Goal: Task Accomplishment & Management: Manage account settings

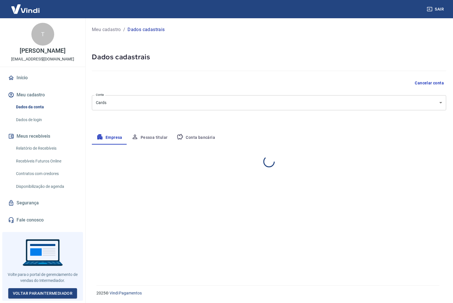
select select "SP"
select select "business"
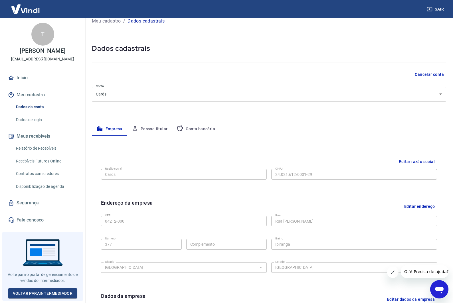
scroll to position [11, 0]
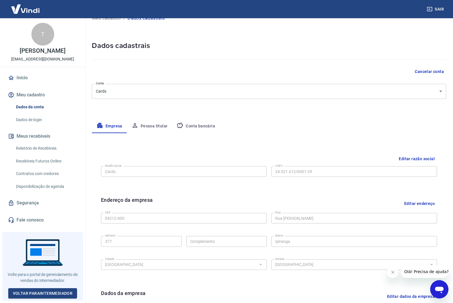
click at [158, 127] on button "Pessoa titular" at bounding box center [149, 126] width 45 height 14
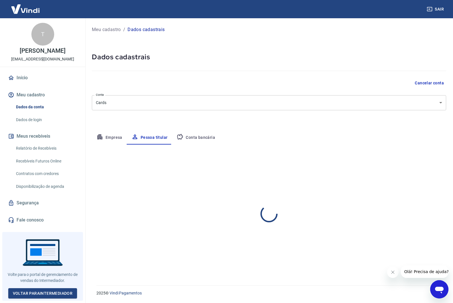
scroll to position [0, 0]
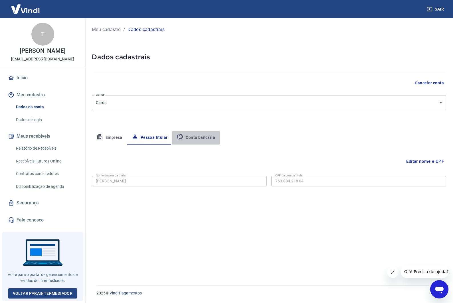
click at [197, 137] on button "Conta bancária" at bounding box center [196, 138] width 48 height 14
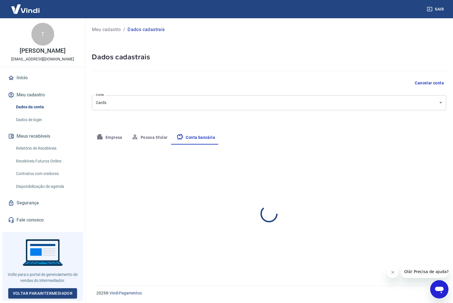
select select "1"
click at [152, 136] on button "Pessoa titular" at bounding box center [149, 138] width 45 height 14
click at [114, 137] on button "Empresa" at bounding box center [109, 138] width 35 height 14
select select "SP"
select select "business"
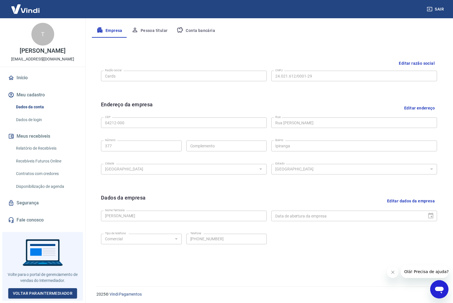
scroll to position [108, 0]
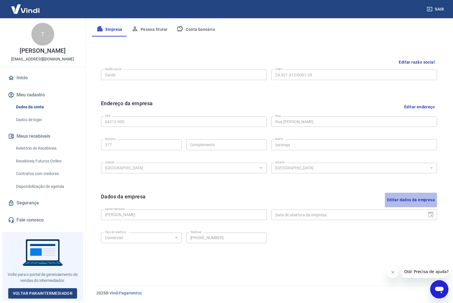
click at [421, 200] on button "Editar dados da empresa" at bounding box center [411, 200] width 52 height 15
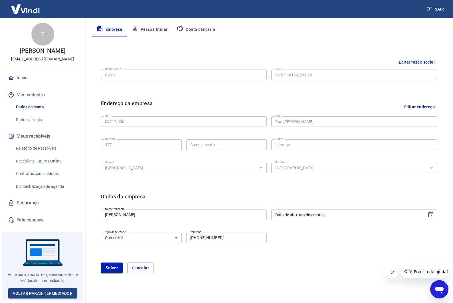
click at [185, 216] on input "[PERSON_NAME]" at bounding box center [184, 215] width 166 height 11
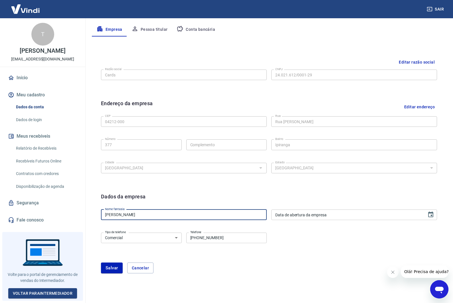
click at [185, 216] on input "[PERSON_NAME]" at bounding box center [184, 215] width 166 height 11
paste input "I9 CARDS IDENTIFICACOES LTDA"
type input "I9 CARDS IDENTIFICACOES LTDA"
click at [432, 214] on icon "Choose date" at bounding box center [430, 214] width 7 height 7
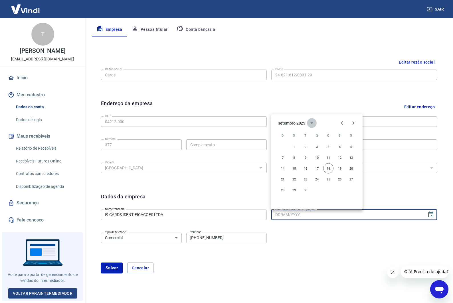
click at [310, 123] on icon "calendar view is open, switch to year view" at bounding box center [311, 123] width 7 height 7
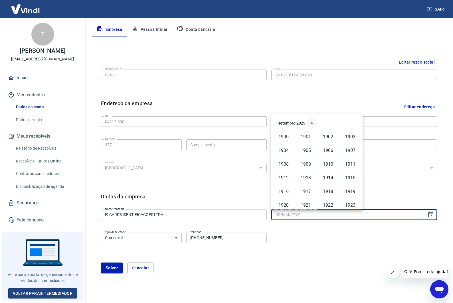
scroll to position [391, 0]
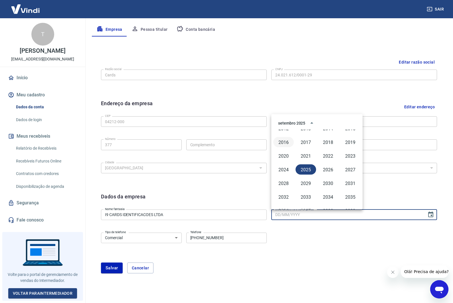
click at [284, 142] on button "2016" at bounding box center [283, 142] width 21 height 10
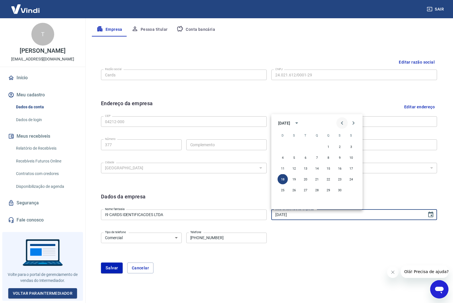
click at [345, 123] on icon "Previous month" at bounding box center [342, 123] width 7 height 7
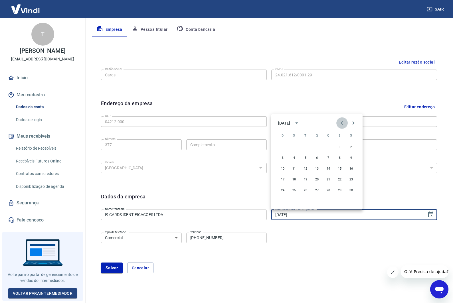
click at [345, 123] on icon "Previous month" at bounding box center [342, 123] width 7 height 7
click at [352, 123] on icon "Next month" at bounding box center [353, 123] width 7 height 7
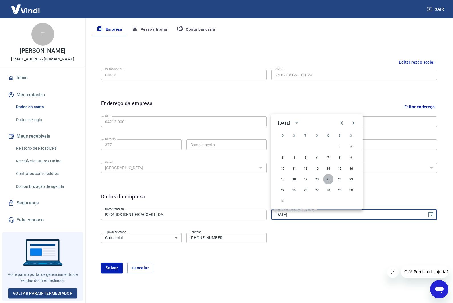
click at [331, 178] on button "21" at bounding box center [328, 179] width 10 height 10
type input "[DATE]"
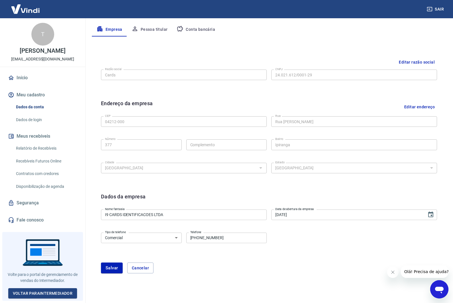
click at [150, 239] on select "Residencial Comercial" at bounding box center [141, 238] width 81 height 11
click at [101, 233] on select "Residencial Comercial" at bounding box center [141, 238] width 81 height 11
click at [112, 265] on button "Salvar" at bounding box center [112, 268] width 22 height 11
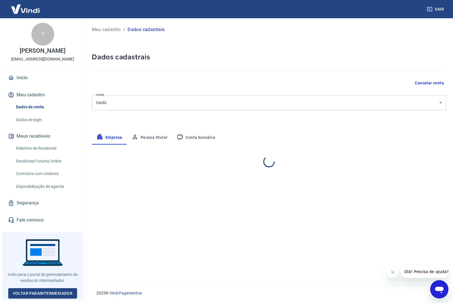
scroll to position [0, 0]
select select "SP"
select select "business"
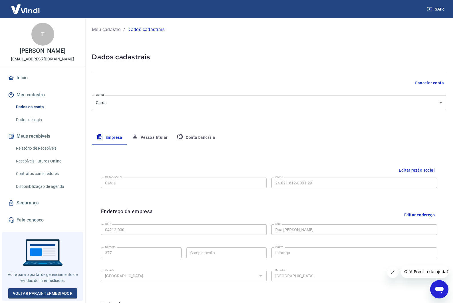
click at [424, 169] on button "Editar razão social" at bounding box center [416, 170] width 40 height 11
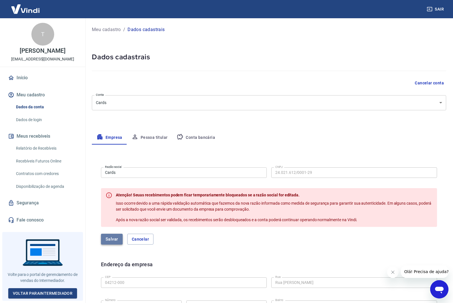
click at [110, 237] on button "Salvar" at bounding box center [112, 239] width 22 height 11
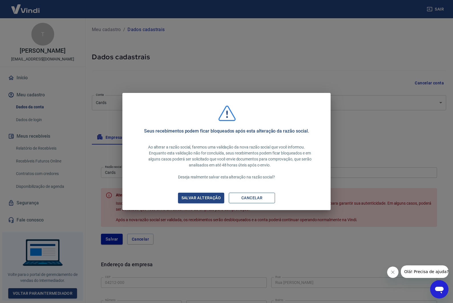
click at [262, 200] on button "Cancelar" at bounding box center [252, 198] width 46 height 11
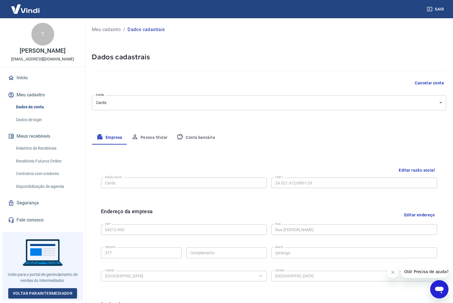
scroll to position [0, 0]
click at [40, 167] on link "Recebíveis Futuros Online" at bounding box center [46, 161] width 65 height 12
